Goal: Contribute content: Add original content to the website for others to see

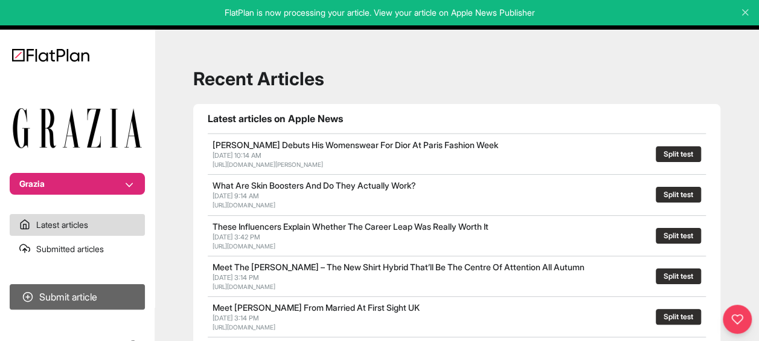
click at [79, 291] on button "Submit article" at bounding box center [77, 296] width 135 height 25
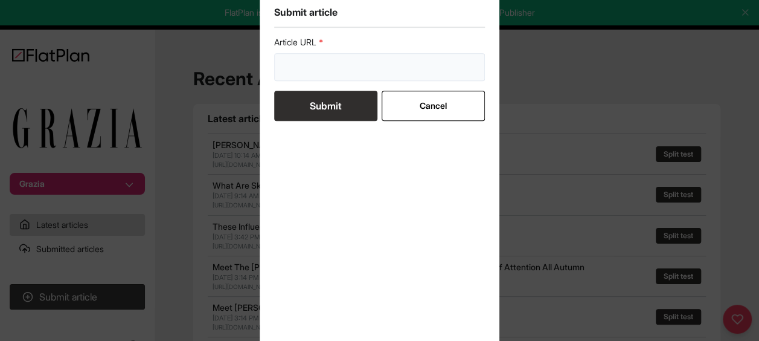
click at [330, 63] on input "url" at bounding box center [379, 67] width 211 height 28
paste input "[URL][DOMAIN_NAME]"
type input "[URL][DOMAIN_NAME]"
drag, startPoint x: 331, startPoint y: 103, endPoint x: 319, endPoint y: 120, distance: 20.3
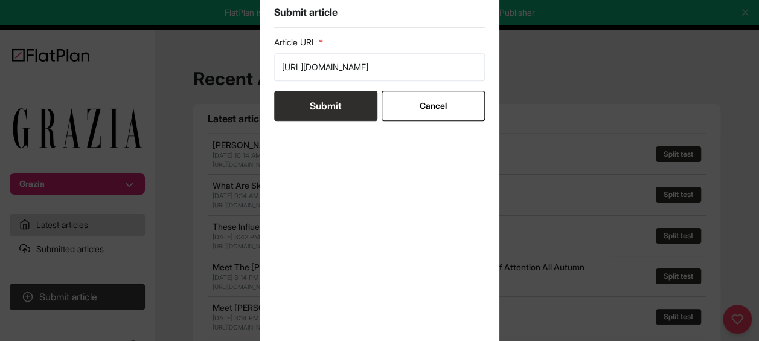
click at [330, 104] on button "Submit" at bounding box center [325, 106] width 103 height 30
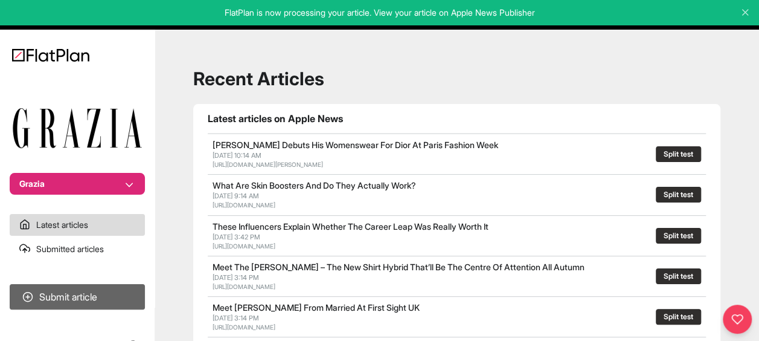
click at [79, 289] on button "Submit article" at bounding box center [77, 296] width 135 height 25
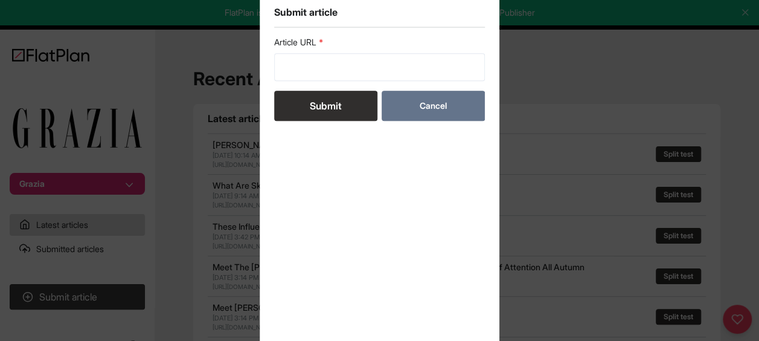
click at [435, 110] on button "Cancel" at bounding box center [433, 106] width 103 height 30
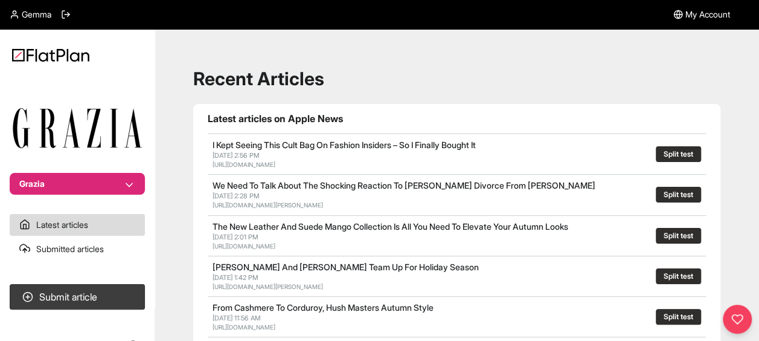
click at [425, 74] on h1 "Recent Articles" at bounding box center [456, 79] width 527 height 22
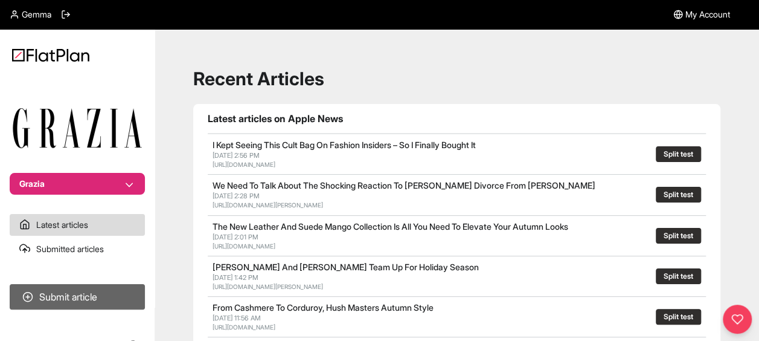
click at [86, 296] on button "Submit article" at bounding box center [77, 296] width 135 height 25
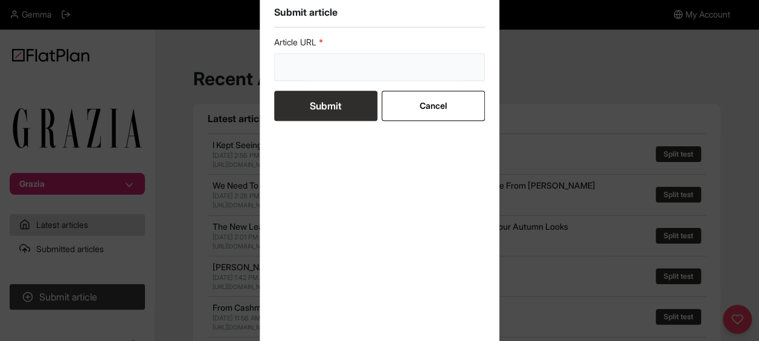
click at [361, 69] on input "url" at bounding box center [379, 67] width 211 height 28
paste input "[URL][DOMAIN_NAME]"
type input "https://graziadaily.co.uk/fashion/shopping/uniqlo-what-to-buy-new/"
click at [343, 109] on button "Submit" at bounding box center [325, 106] width 103 height 30
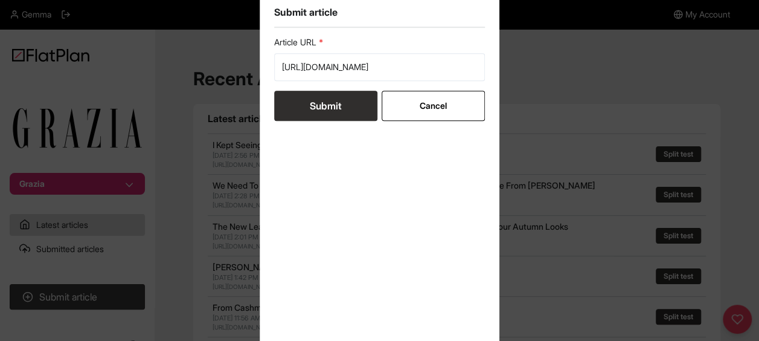
scroll to position [0, 0]
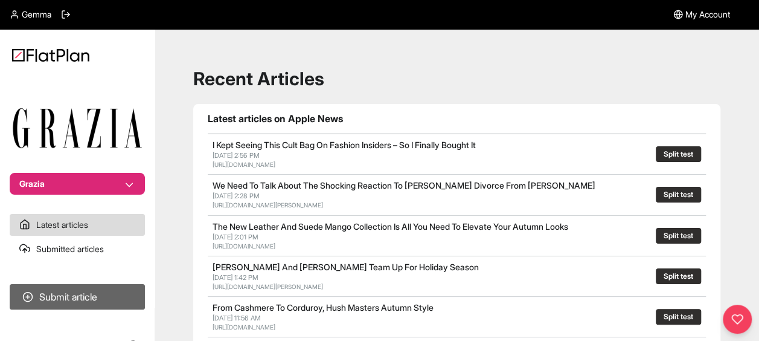
click at [115, 292] on button "Submit article" at bounding box center [77, 296] width 135 height 25
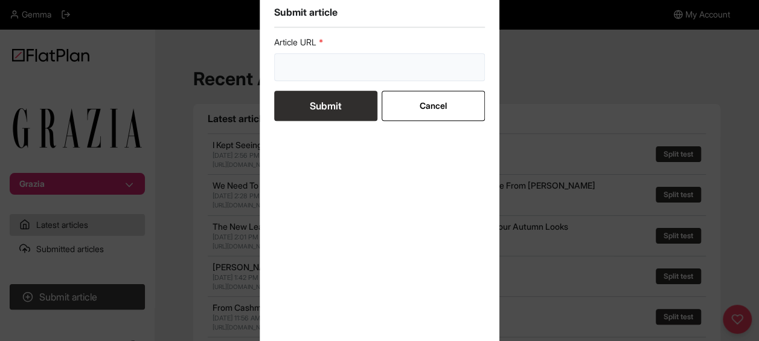
click at [312, 66] on input "url" at bounding box center [379, 67] width 211 height 28
paste input "https://graziadaily.co.uk/fashion/shopping/arket-terry-sweatshirt/"
type input "https://graziadaily.co.uk/fashion/shopping/arket-terry-sweatshirt/"
click at [316, 101] on button "Submit" at bounding box center [325, 106] width 103 height 30
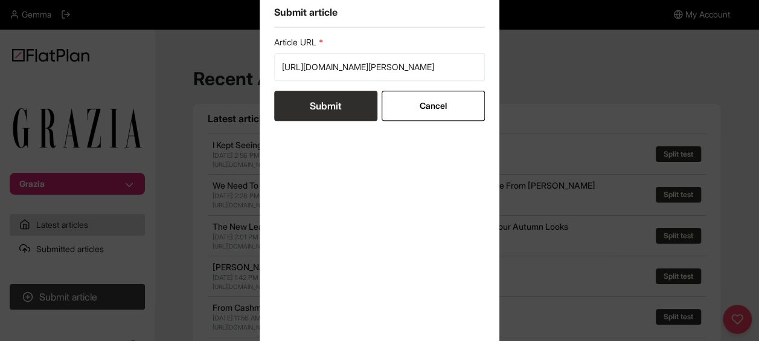
scroll to position [0, 0]
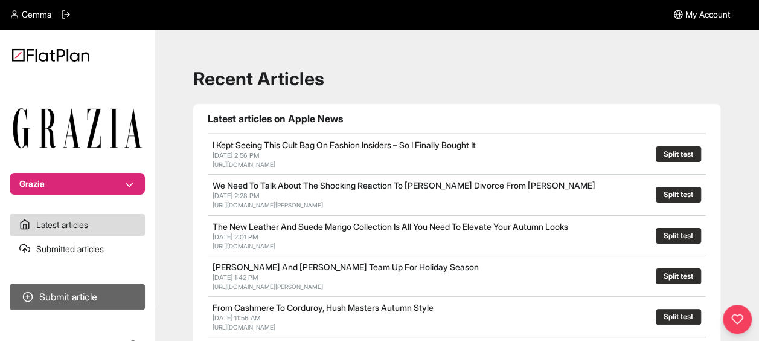
click at [112, 300] on button "Submit article" at bounding box center [77, 296] width 135 height 25
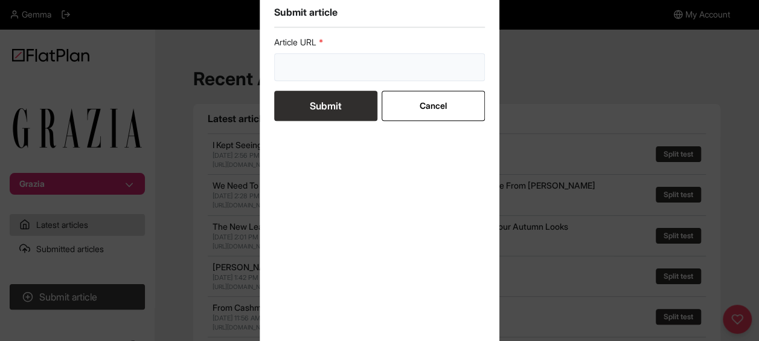
click at [316, 57] on input "url" at bounding box center [379, 67] width 211 height 28
paste input "https://graziadaily.co.uk/fashion/shopping/uniqlo-what-to-buy-new/"
type input "https://graziadaily.co.uk/fashion/shopping/uniqlo-what-to-buy-new/"
click at [355, 110] on button "Submit" at bounding box center [325, 106] width 103 height 30
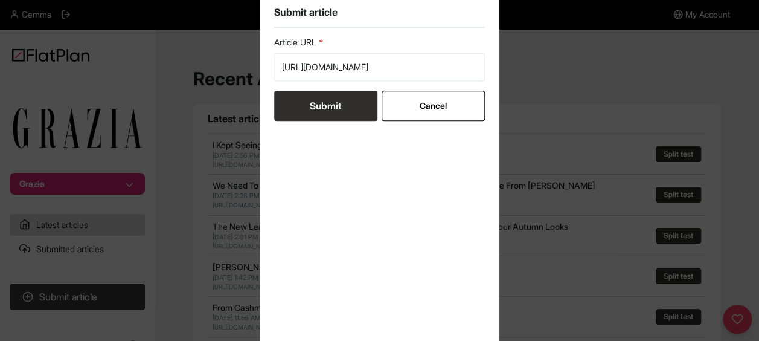
scroll to position [0, 0]
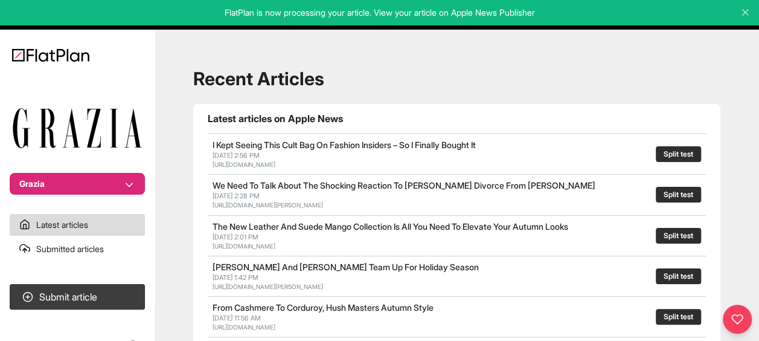
click at [511, 11] on p "FlatPlan is now processing your article. View your article on Apple News Publis…" at bounding box center [379, 13] width 742 height 12
